Goal: Task Accomplishment & Management: Use online tool/utility

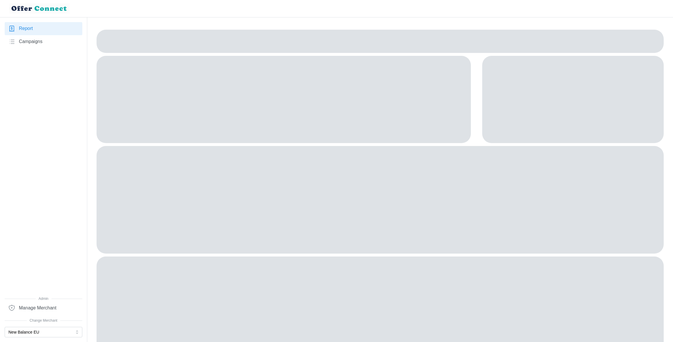
scroll to position [31, 0]
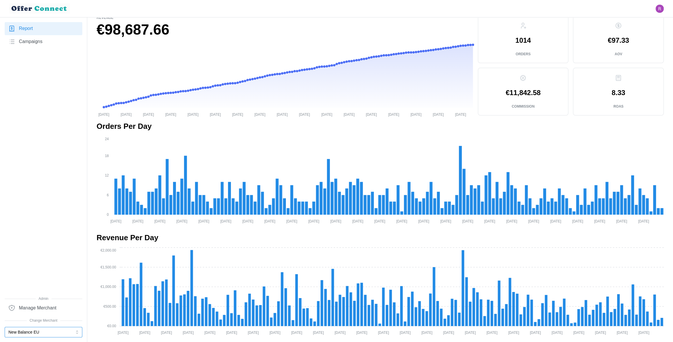
click at [53, 328] on button "New Balance EU" at bounding box center [44, 332] width 78 height 10
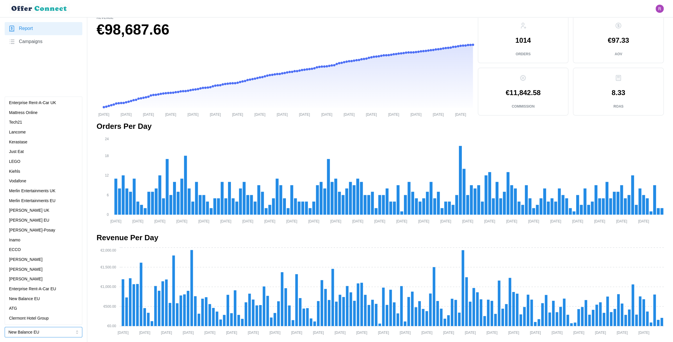
click at [34, 278] on p "[PERSON_NAME]" at bounding box center [25, 279] width 33 height 6
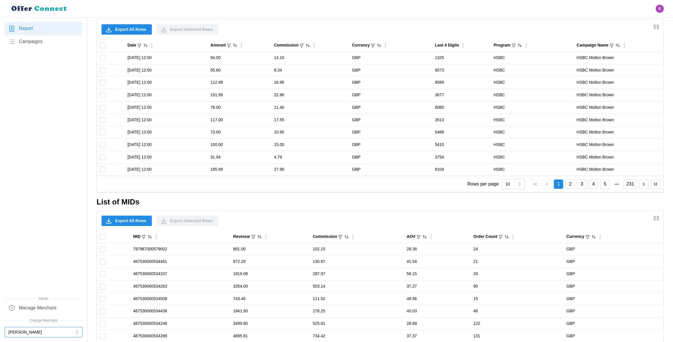
scroll to position [420, 0]
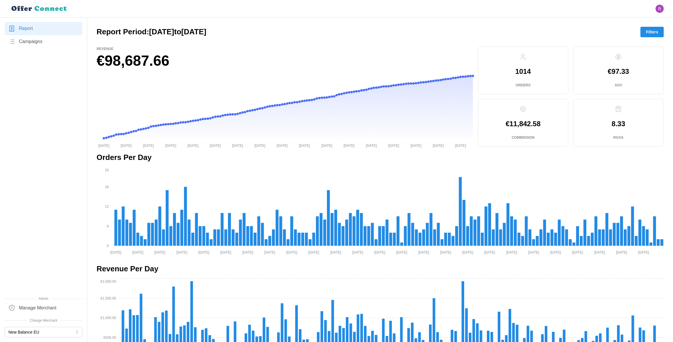
scroll to position [31, 0]
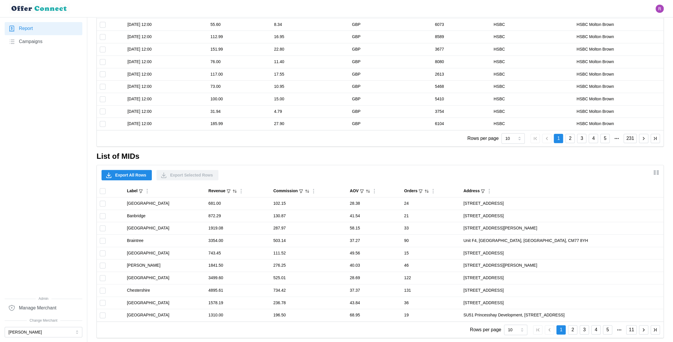
scroll to position [420, 0]
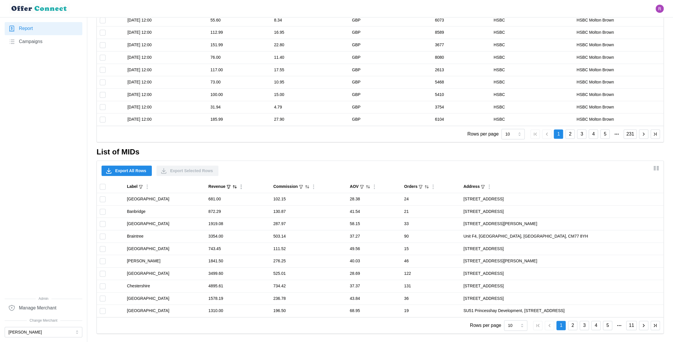
click at [234, 186] on icon "Sort by Revenue descending" at bounding box center [234, 186] width 5 height 5
